Goal: Understand process/instructions

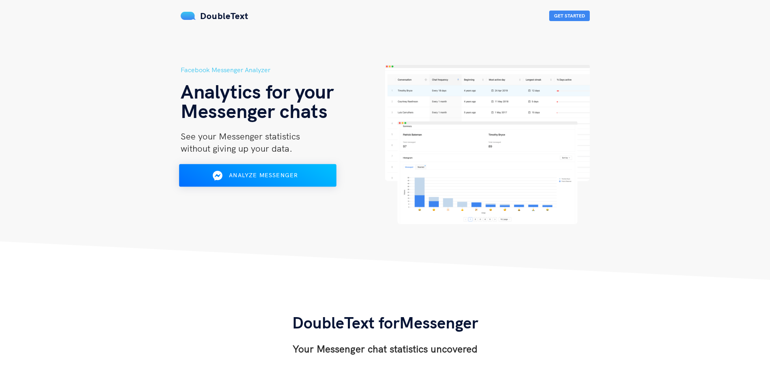
click at [294, 177] on span "Analyze Messenger" at bounding box center [263, 175] width 69 height 7
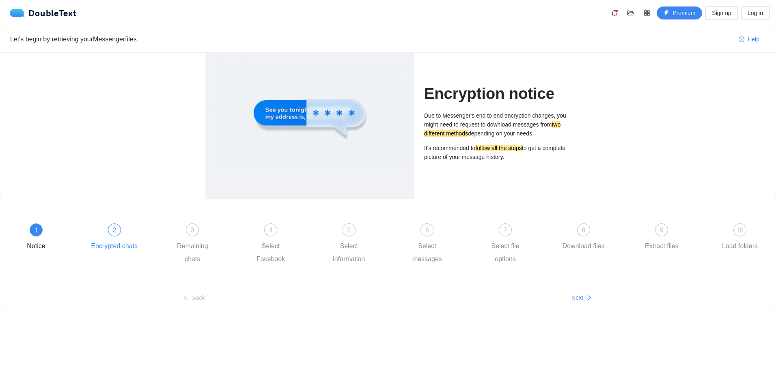
click at [106, 241] on div "Encrypted chats" at bounding box center [114, 246] width 47 height 13
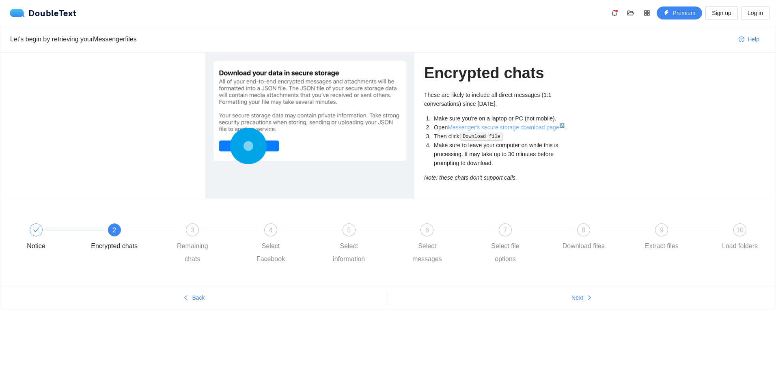
click at [463, 130] on link "Messenger's secure storage download page ↗" at bounding box center [506, 127] width 116 height 6
click at [191, 235] on div "3" at bounding box center [192, 230] width 13 height 13
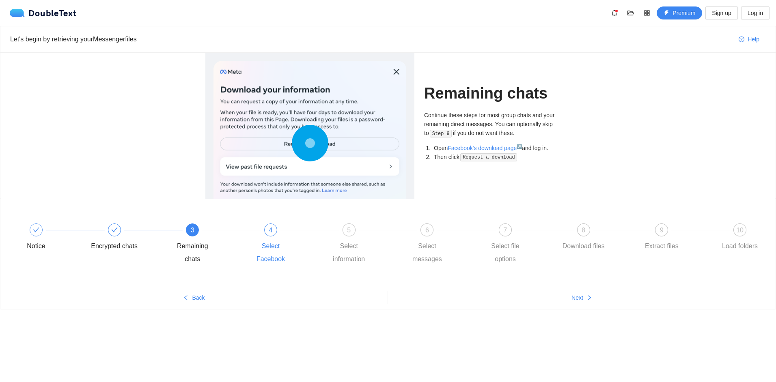
click at [265, 237] on div "4 Select Facebook" at bounding box center [286, 245] width 78 height 42
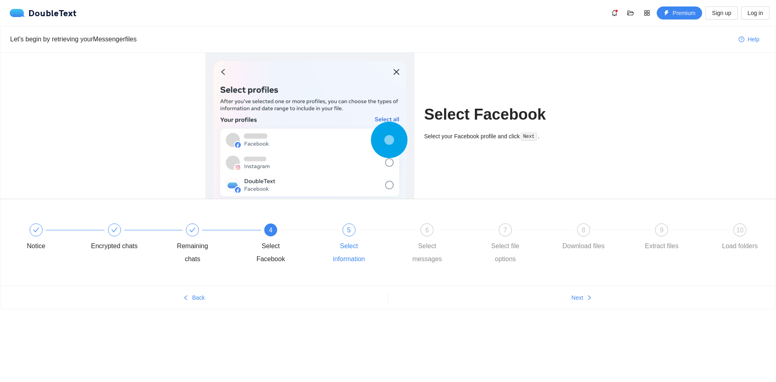
click at [332, 235] on div "5 Select information" at bounding box center [364, 245] width 78 height 42
